Goal: Navigation & Orientation: Go to known website

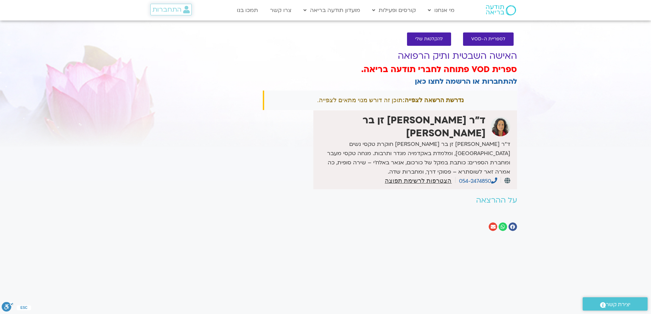
click at [180, 10] on span "התחברות" at bounding box center [166, 10] width 29 height 8
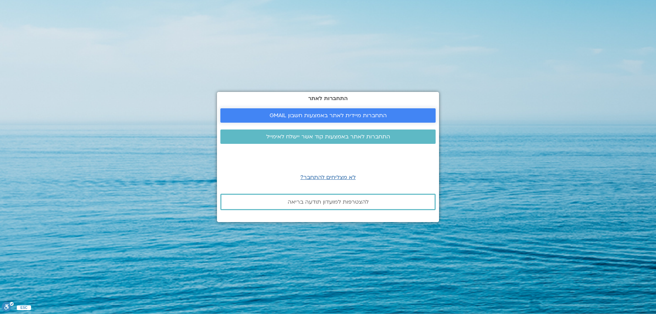
click at [367, 116] on span "התחברות מיידית לאתר באמצעות חשבון GMAIL" at bounding box center [328, 115] width 117 height 6
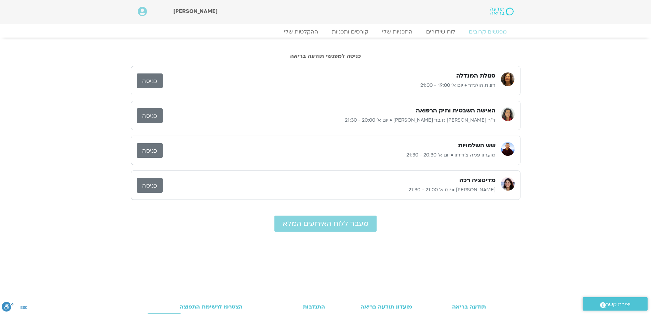
click at [157, 116] on link "כניסה" at bounding box center [150, 115] width 26 height 15
